Goal: Task Accomplishment & Management: Book appointment/travel/reservation

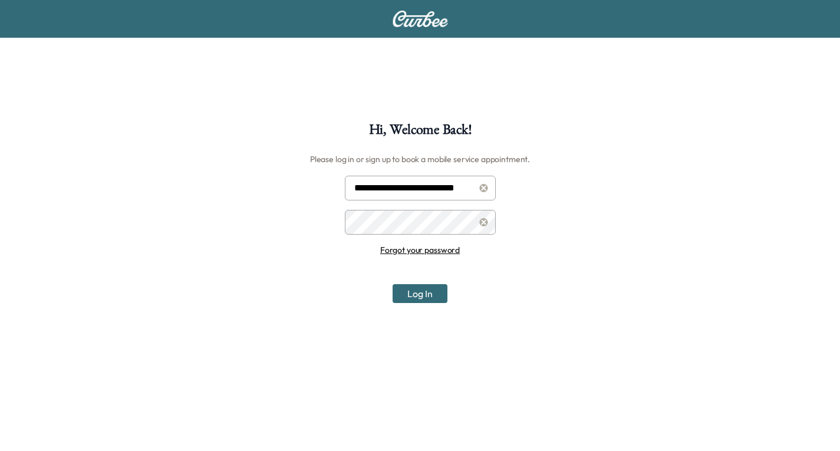
click at [436, 192] on input "**********" at bounding box center [420, 188] width 151 height 25
type input "**********"
click at [429, 298] on button "Log In" at bounding box center [420, 293] width 55 height 19
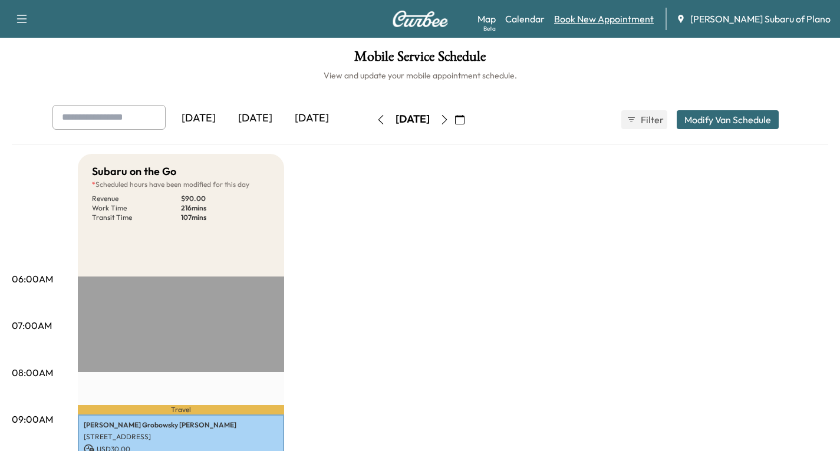
click at [625, 18] on link "Book New Appointment" at bounding box center [604, 19] width 100 height 14
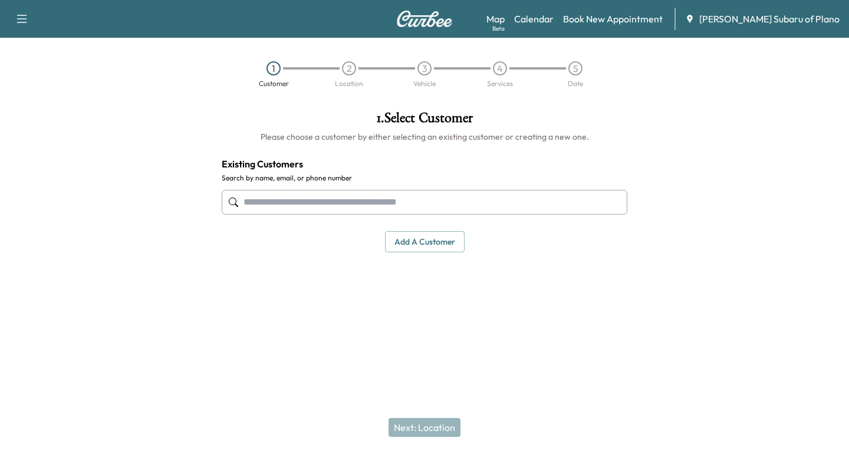
click at [248, 205] on input "text" at bounding box center [425, 202] width 406 height 25
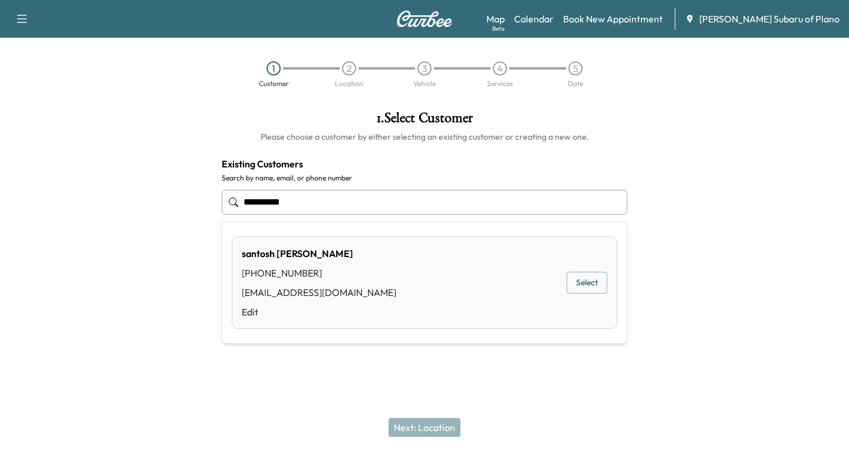
click at [312, 198] on input "**********" at bounding box center [425, 202] width 406 height 25
type input "**********"
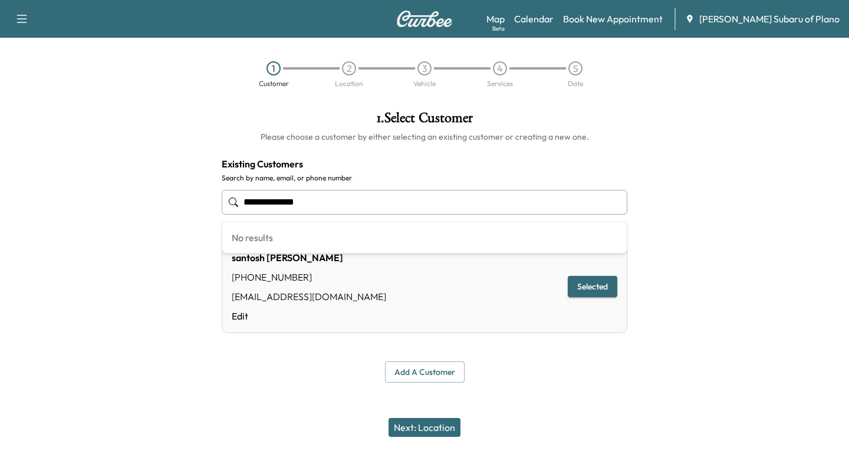
drag, startPoint x: 315, startPoint y: 204, endPoint x: 199, endPoint y: 204, distance: 116.7
click at [202, 206] on div "**********" at bounding box center [424, 246] width 849 height 291
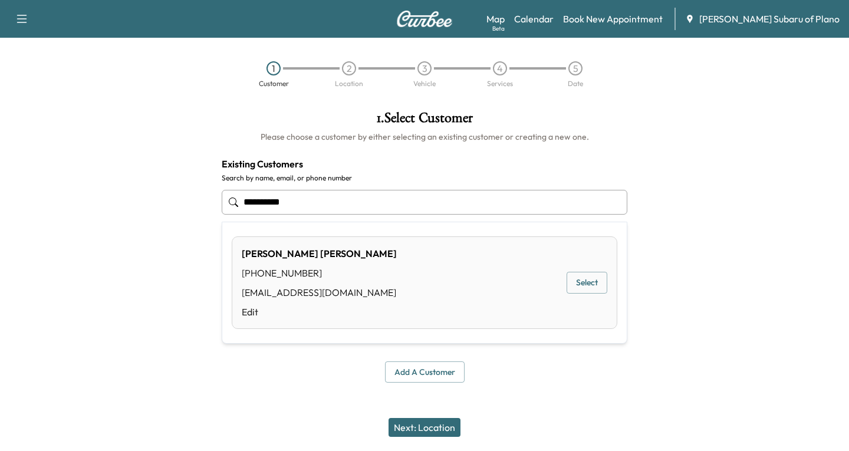
click at [588, 281] on button "Select" at bounding box center [587, 283] width 41 height 22
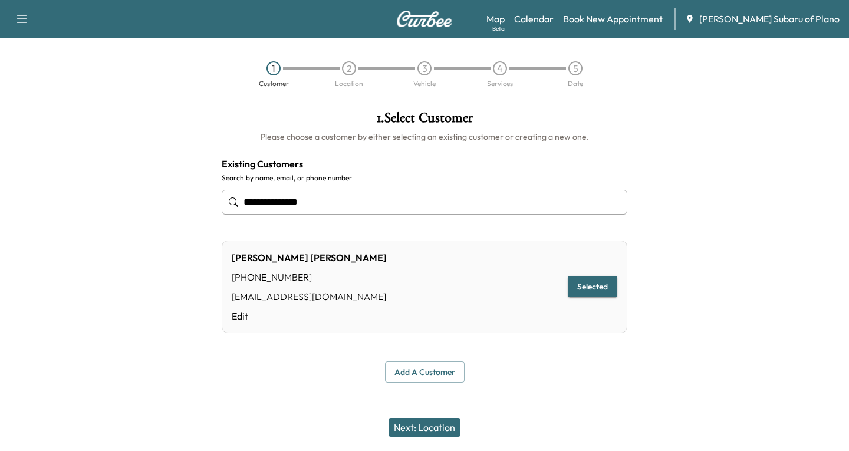
type input "**********"
click at [439, 429] on button "Next: Location" at bounding box center [425, 427] width 72 height 19
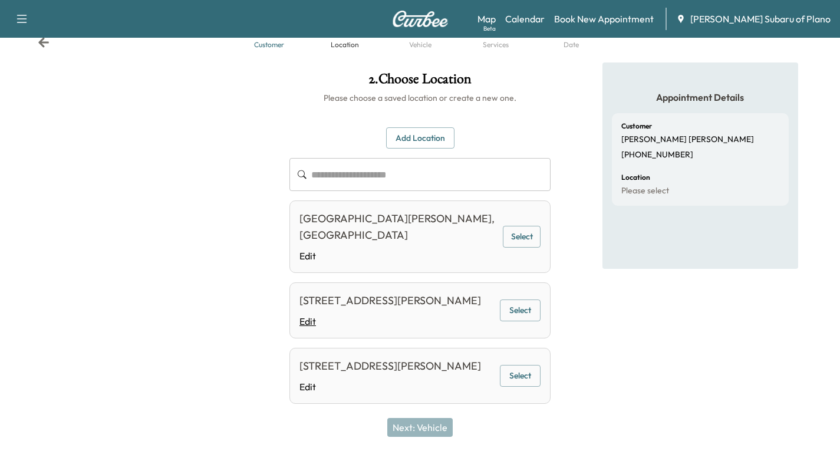
scroll to position [59, 0]
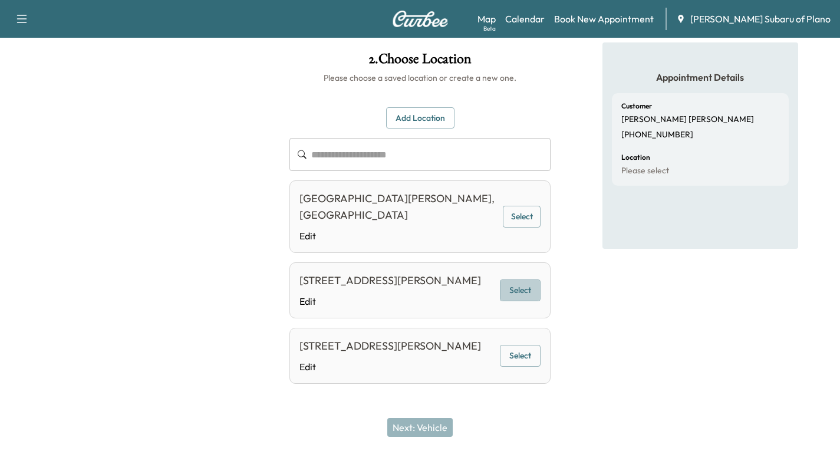
click at [521, 286] on button "Select" at bounding box center [520, 290] width 41 height 22
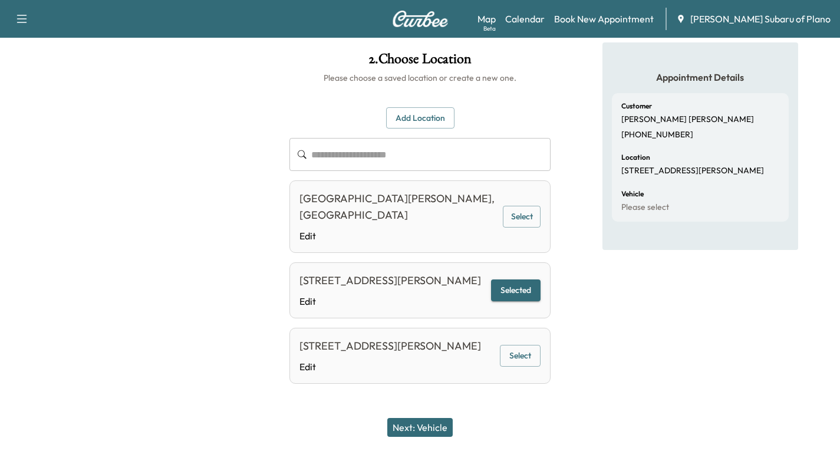
click at [426, 429] on button "Next: Vehicle" at bounding box center [419, 427] width 65 height 19
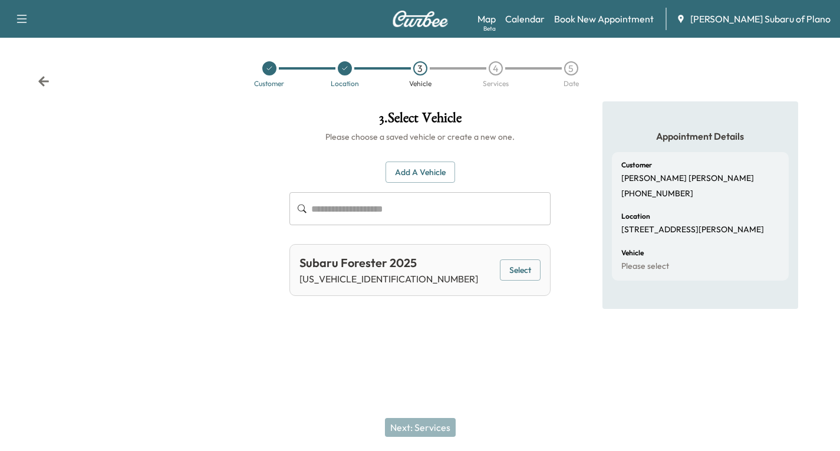
scroll to position [0, 0]
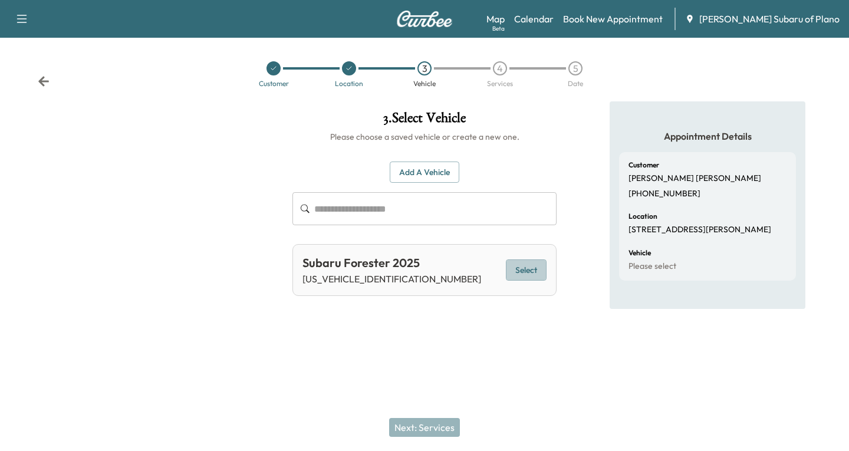
click at [527, 269] on button "Select" at bounding box center [526, 270] width 41 height 22
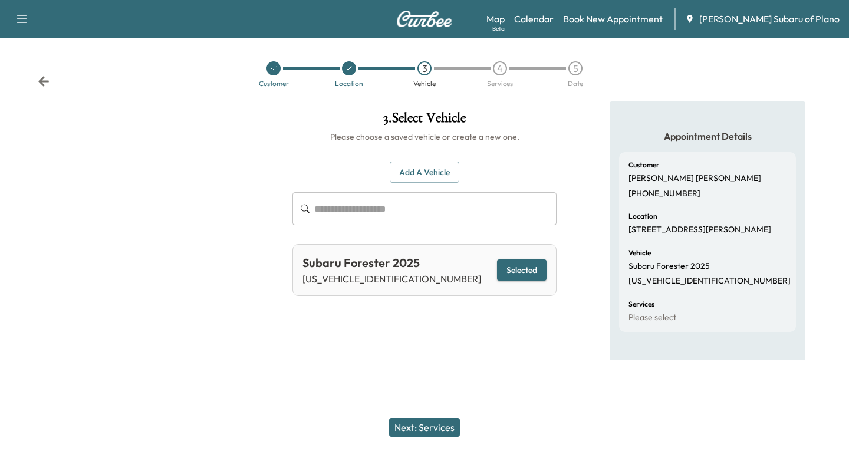
click at [430, 426] on button "Next: Services" at bounding box center [424, 427] width 71 height 19
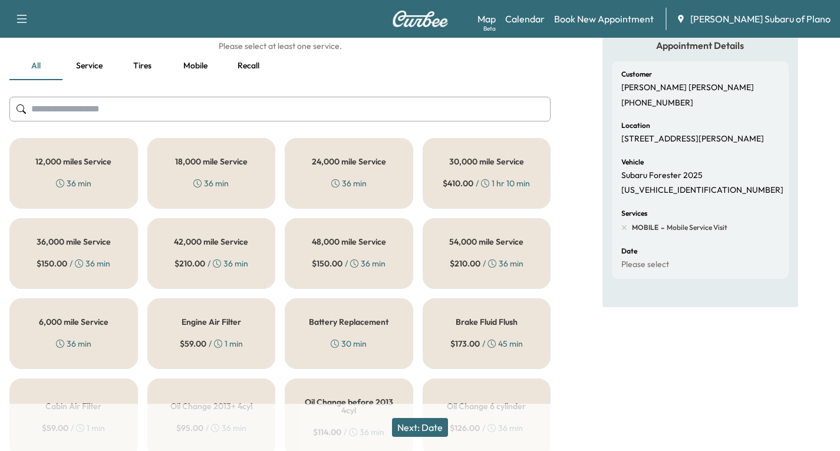
scroll to position [118, 0]
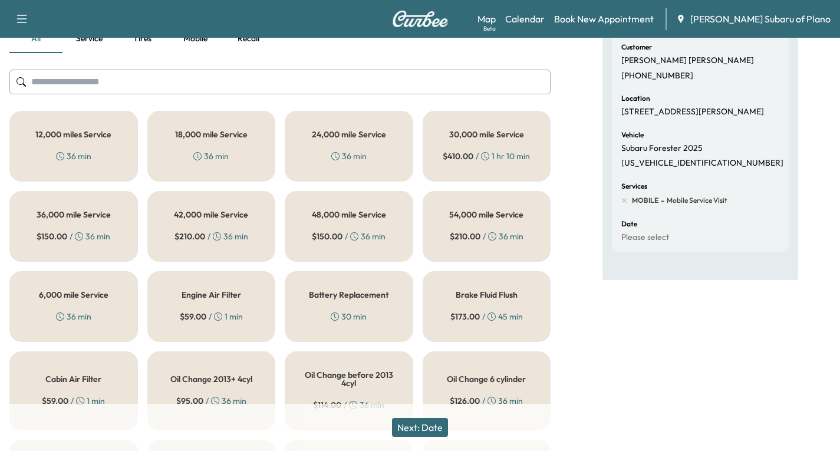
click at [81, 137] on h5 "12,000 miles Service" at bounding box center [73, 134] width 76 height 8
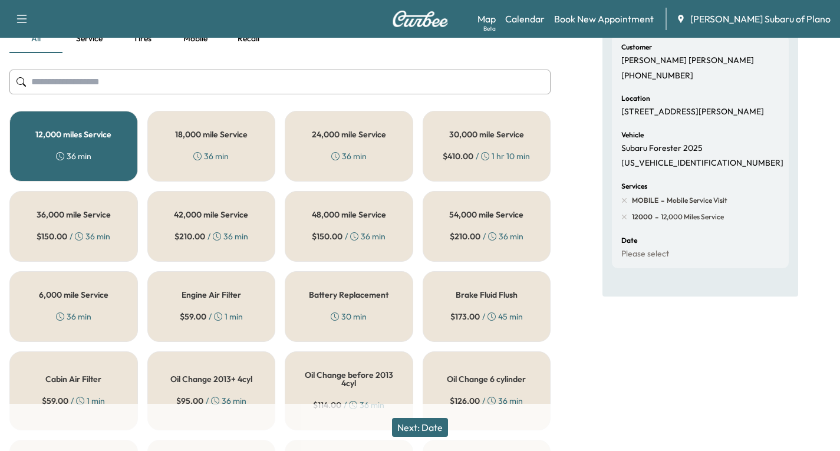
click at [439, 429] on button "Next: Date" at bounding box center [420, 427] width 56 height 19
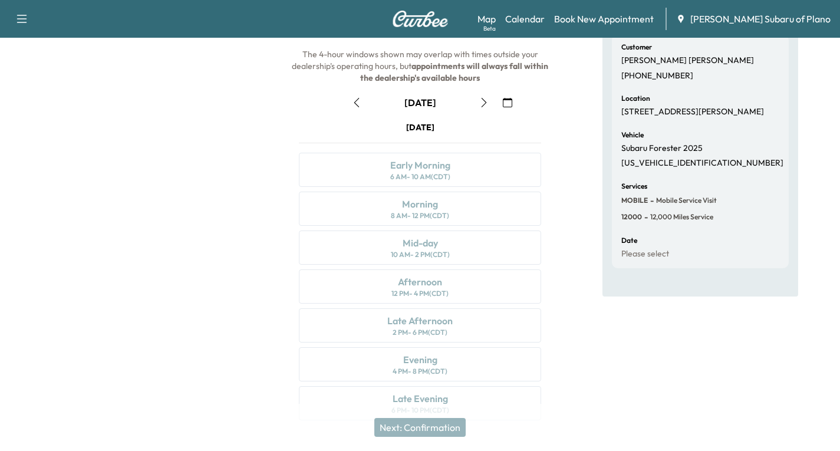
click at [485, 103] on icon "button" at bounding box center [483, 102] width 9 height 9
click at [486, 102] on icon "button" at bounding box center [483, 102] width 5 height 9
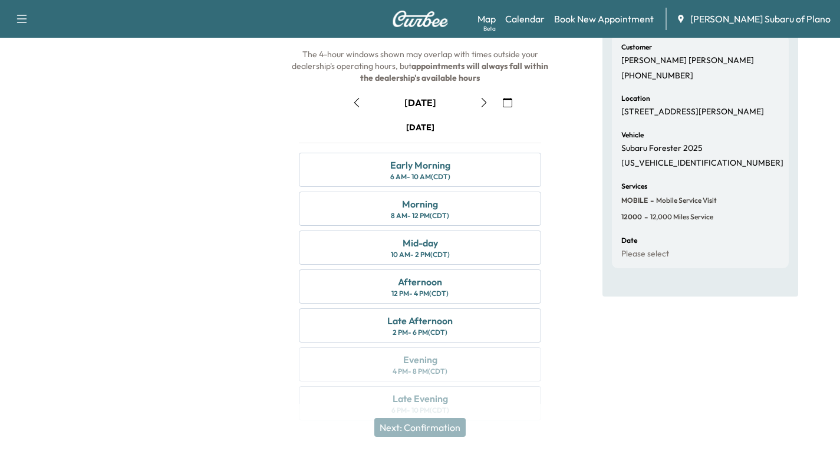
click at [511, 103] on icon "button" at bounding box center [507, 102] width 9 height 9
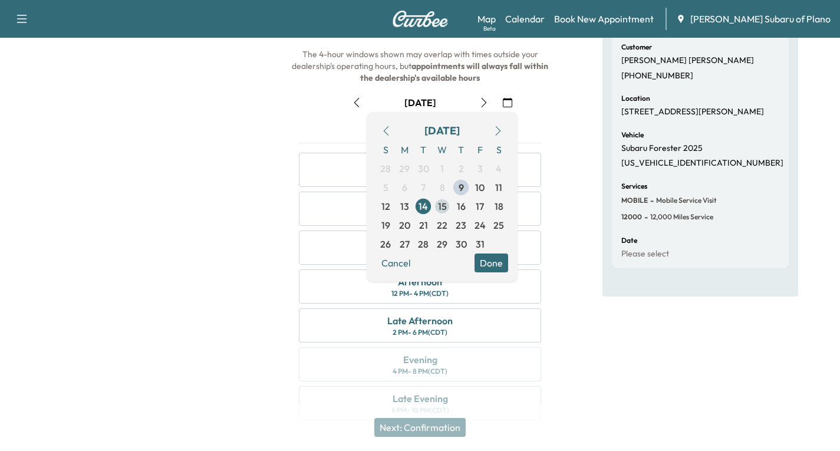
click at [443, 203] on span "15" at bounding box center [442, 206] width 9 height 14
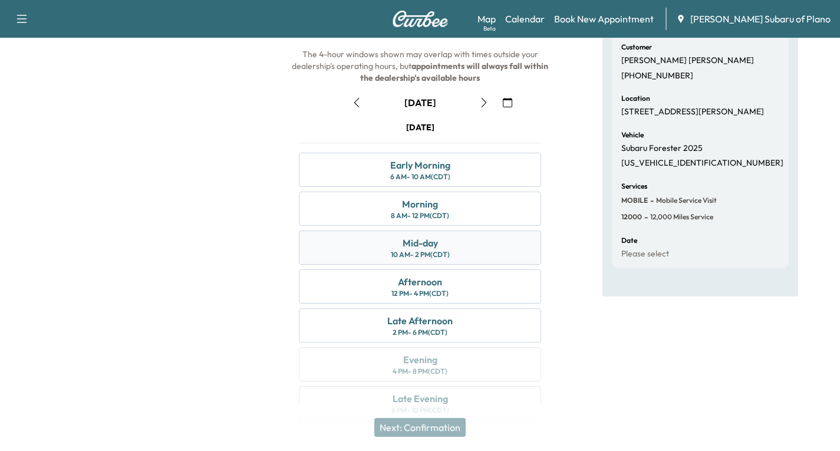
click at [457, 248] on div "Mid-day 10 AM - 2 PM (CDT)" at bounding box center [420, 248] width 242 height 34
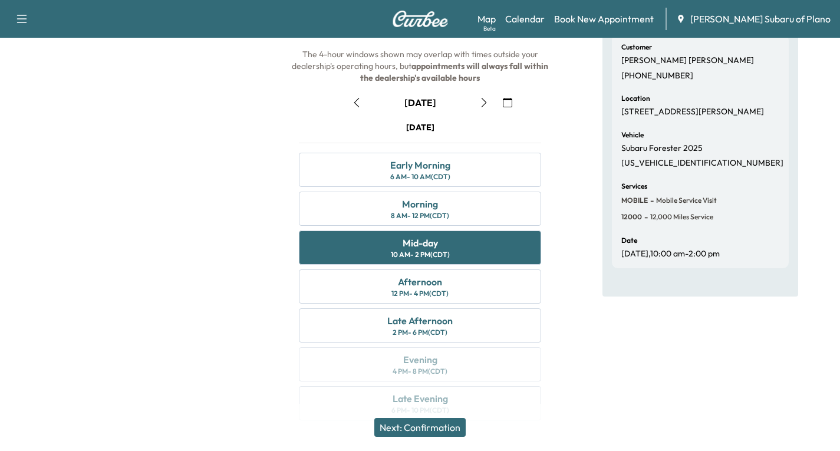
click at [421, 430] on button "Next: Confirmation" at bounding box center [419, 427] width 91 height 19
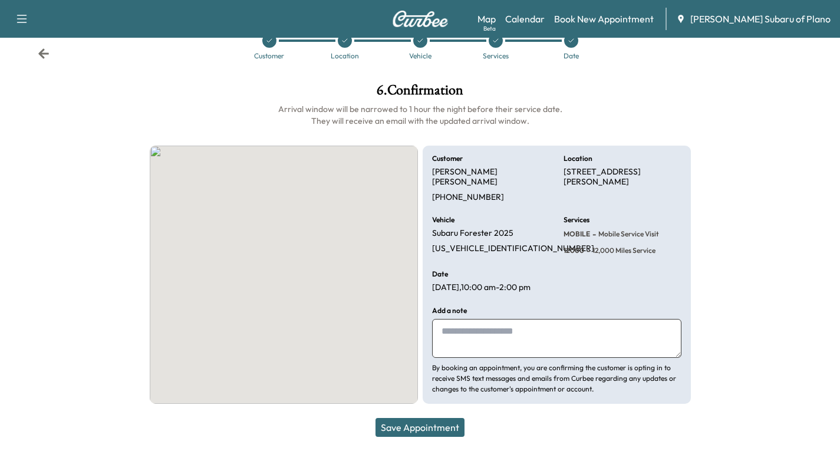
scroll to position [28, 0]
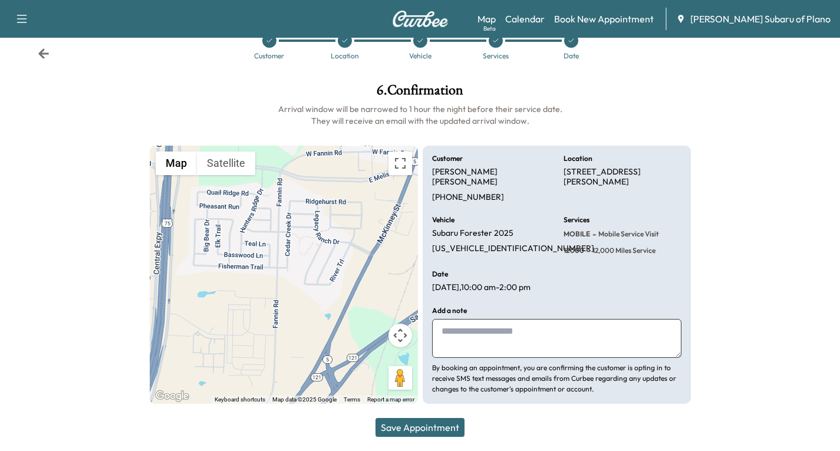
click at [41, 54] on icon at bounding box center [43, 53] width 11 height 10
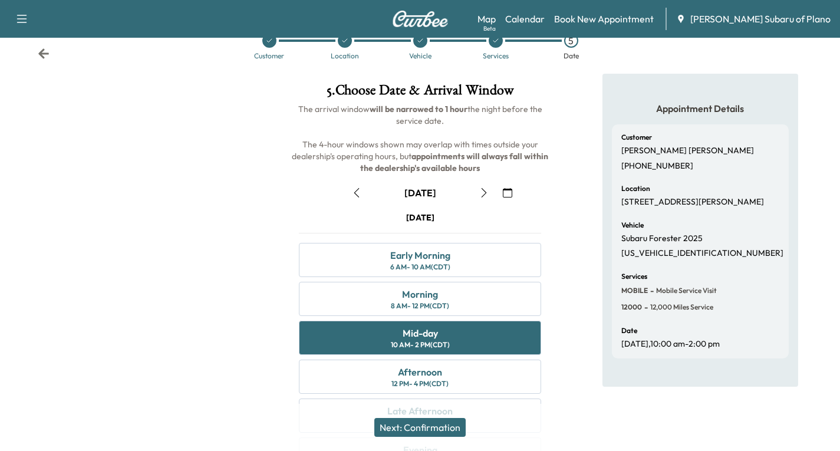
scroll to position [87, 0]
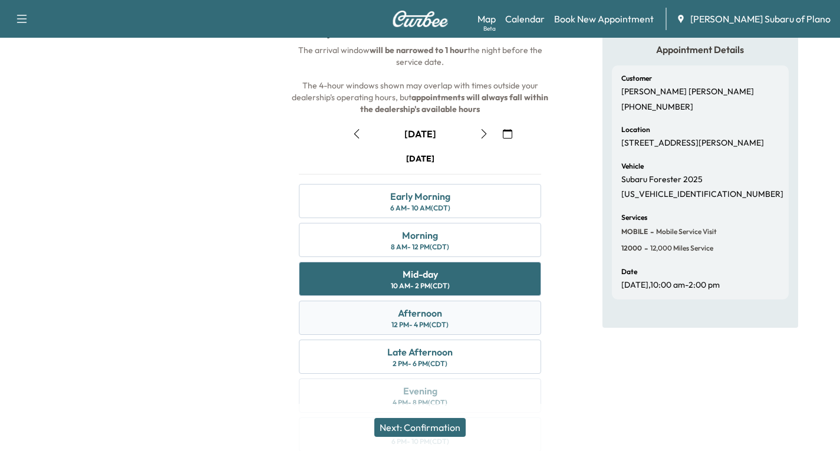
click at [437, 324] on div "12 PM - 4 PM (CDT)" at bounding box center [420, 324] width 57 height 9
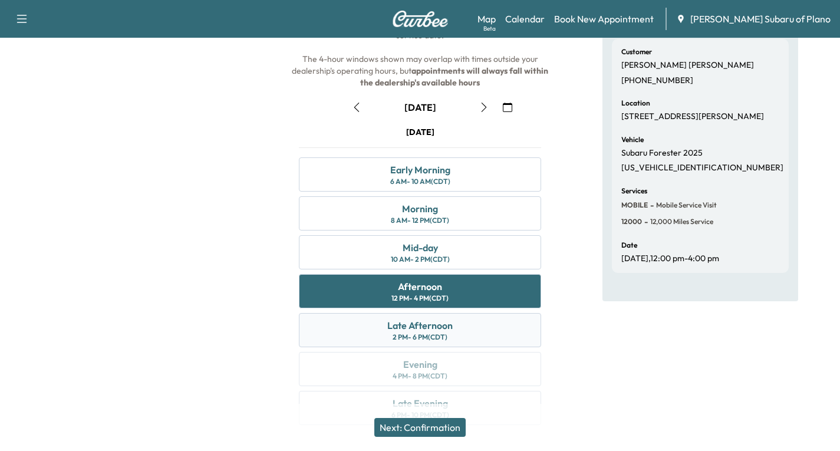
scroll to position [139, 0]
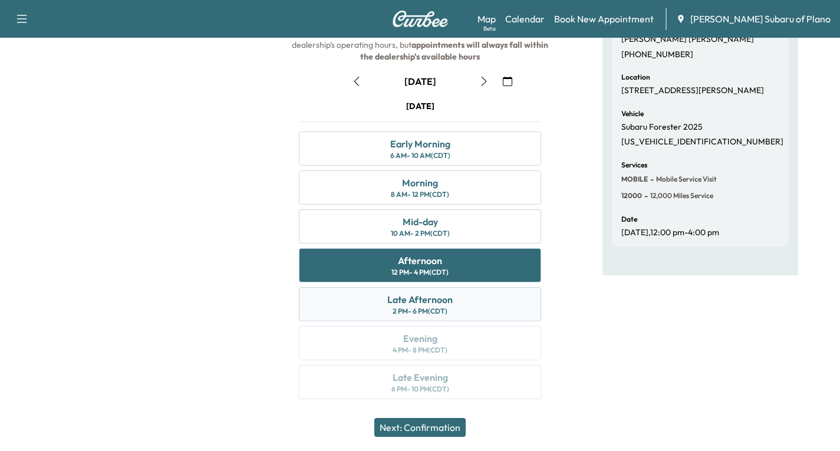
click at [482, 312] on div "Late Afternoon 2 PM - 6 PM (CDT)" at bounding box center [420, 304] width 242 height 34
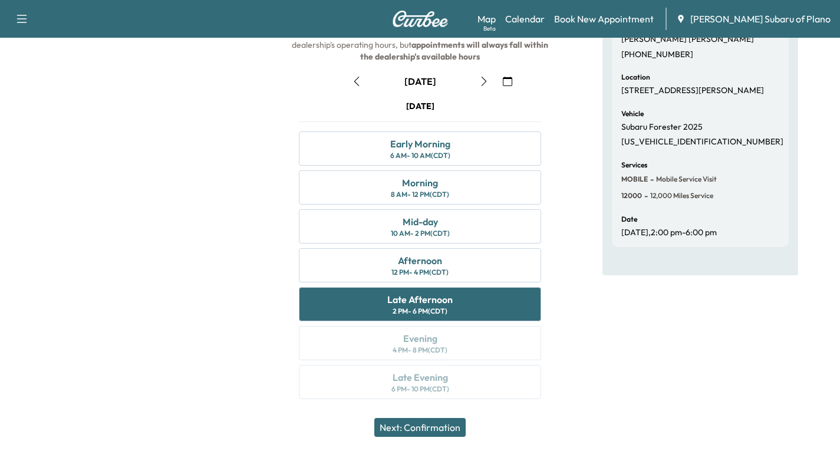
click at [398, 425] on button "Next: Confirmation" at bounding box center [419, 427] width 91 height 19
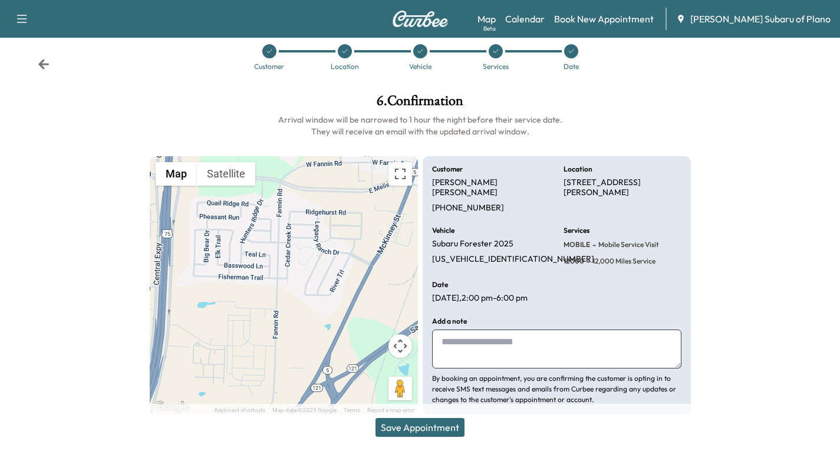
click at [415, 426] on button "Save Appointment" at bounding box center [420, 427] width 89 height 19
